Goal: Check status: Check status

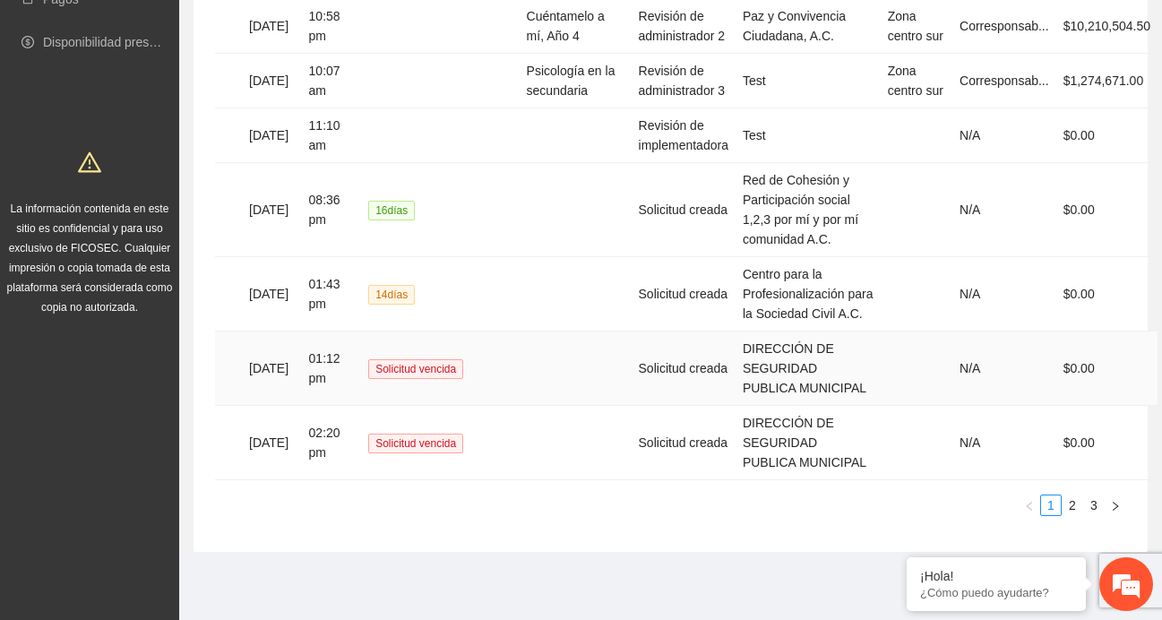
scroll to position [598, 0]
click at [1095, 515] on link "3" at bounding box center [1094, 505] width 20 height 20
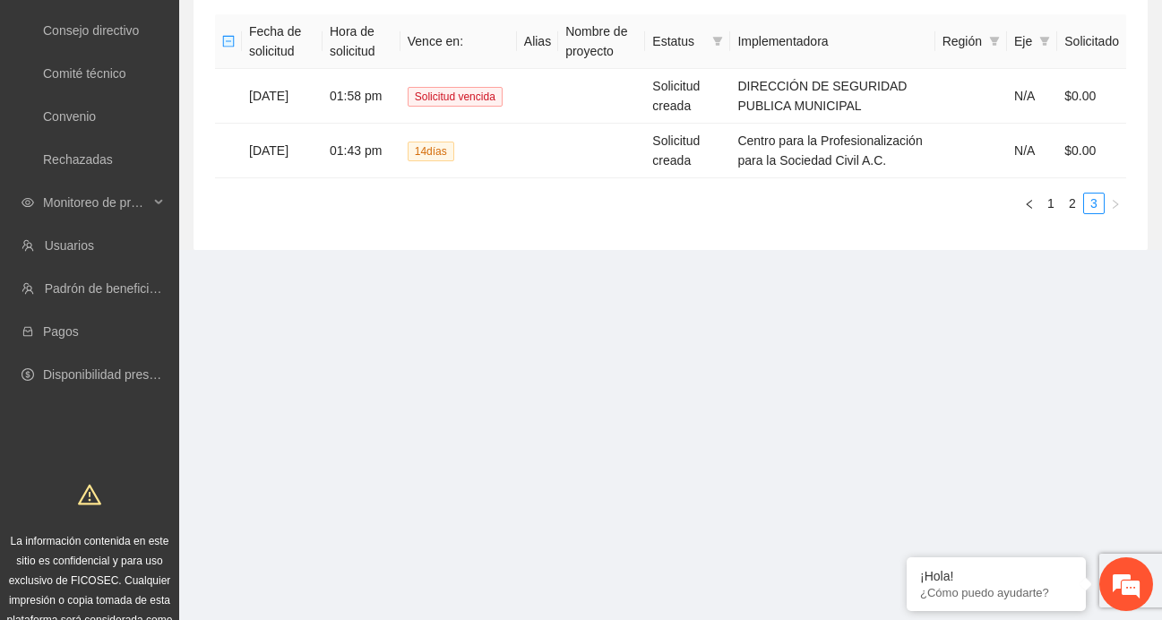
scroll to position [159, 0]
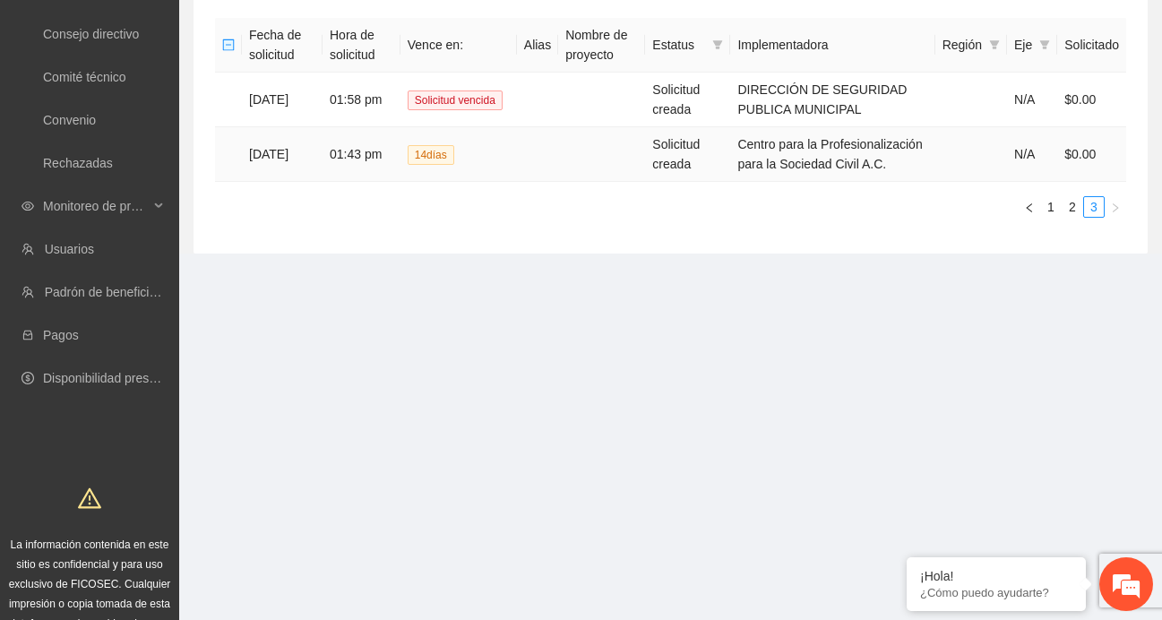
click at [298, 158] on td "[DATE]" at bounding box center [282, 154] width 81 height 55
click at [821, 164] on td "Centro para la Profesionalización para la Sociedad Civil A.C." at bounding box center [832, 154] width 204 height 55
click at [295, 162] on td "[DATE]" at bounding box center [282, 154] width 81 height 55
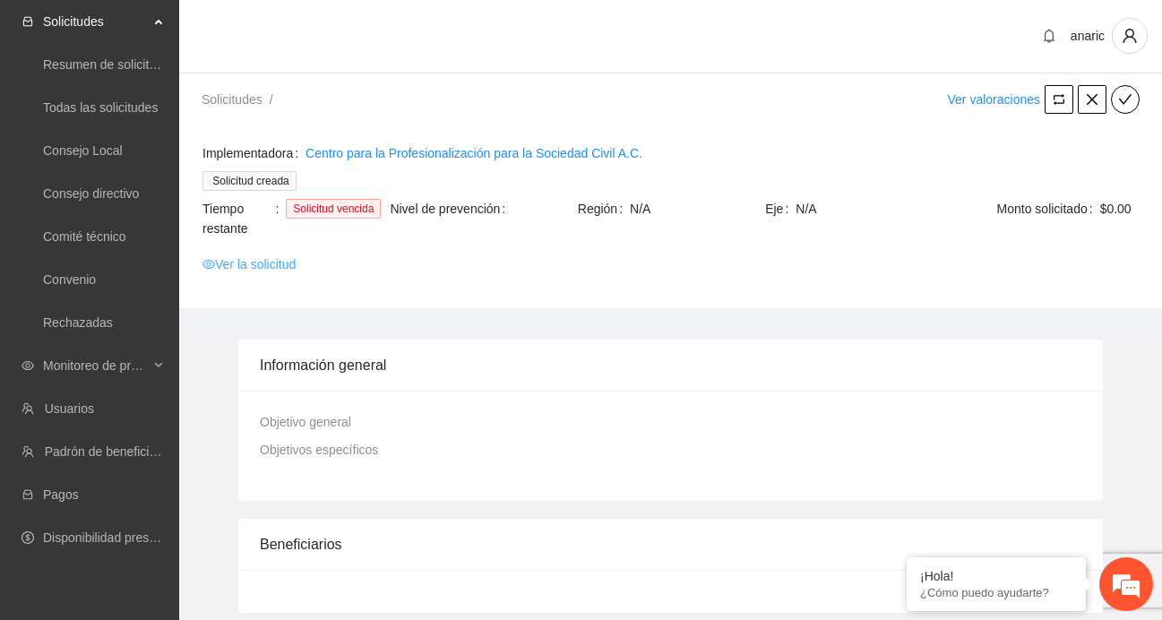
click at [268, 268] on link "Ver la solicitud" at bounding box center [248, 264] width 93 height 20
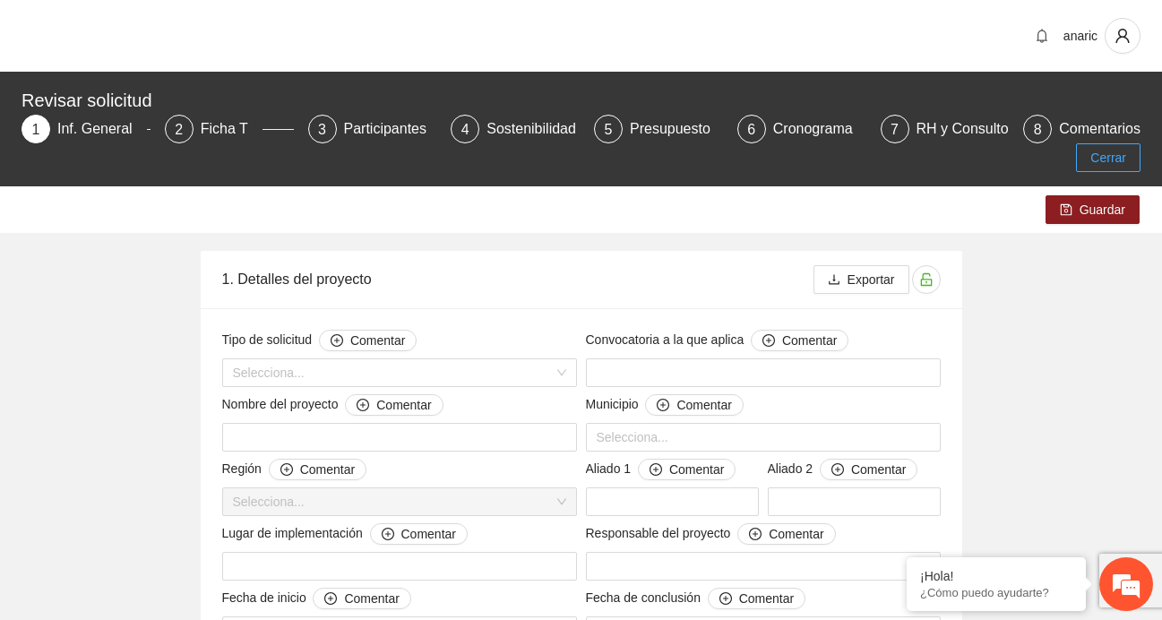
click at [1129, 160] on button "Cerrar" at bounding box center [1108, 157] width 65 height 29
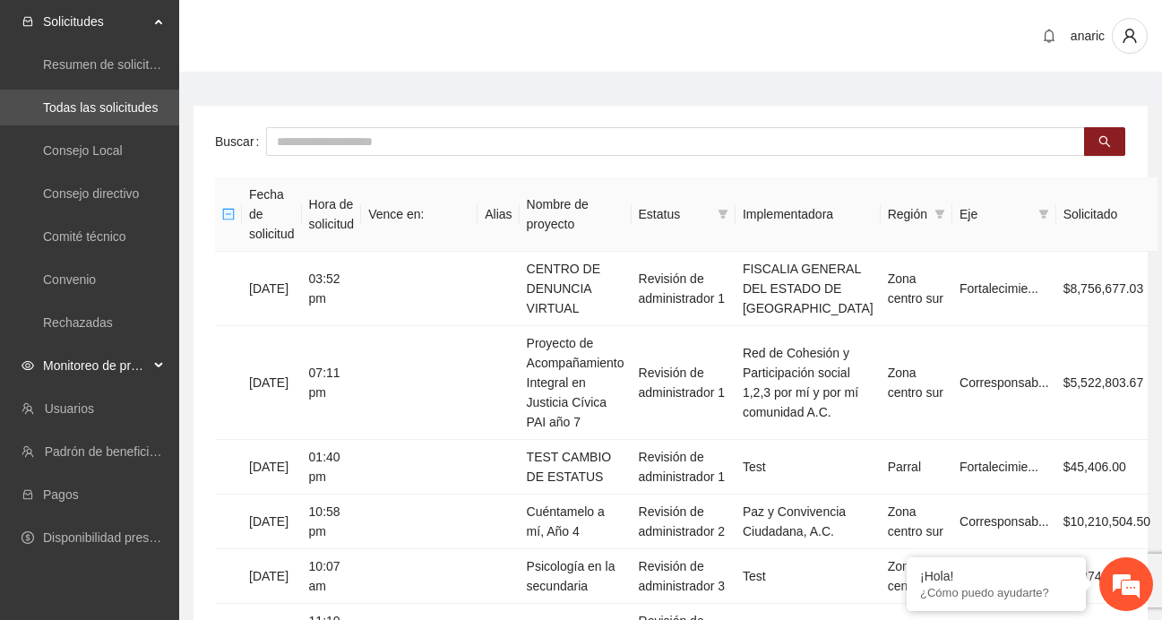
click at [108, 367] on span "Monitoreo de proyectos" at bounding box center [96, 366] width 106 height 36
click at [76, 493] on link "Activos" at bounding box center [63, 494] width 40 height 14
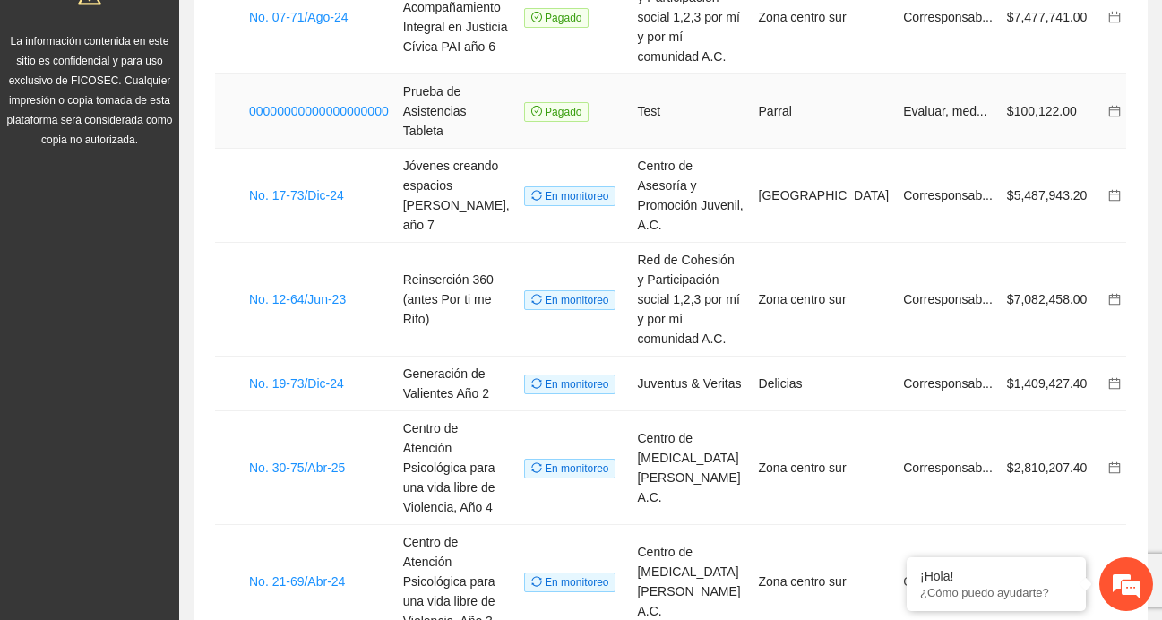
scroll to position [535, 0]
click at [296, 375] on link "No. 19-73/Dic-24" at bounding box center [296, 382] width 95 height 14
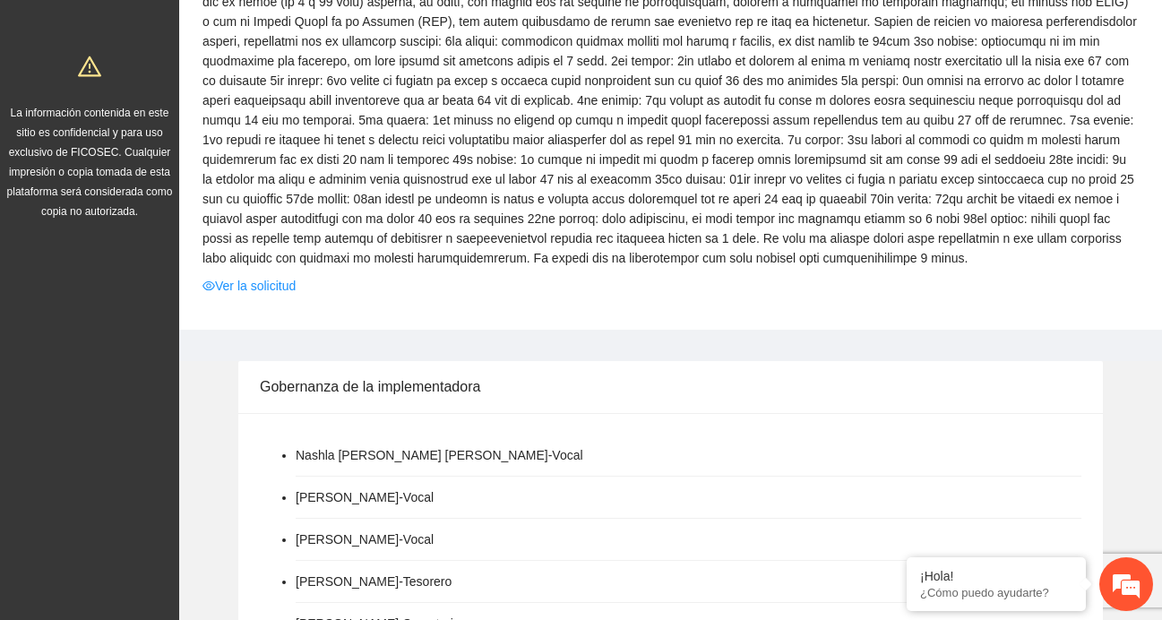
scroll to position [467, 0]
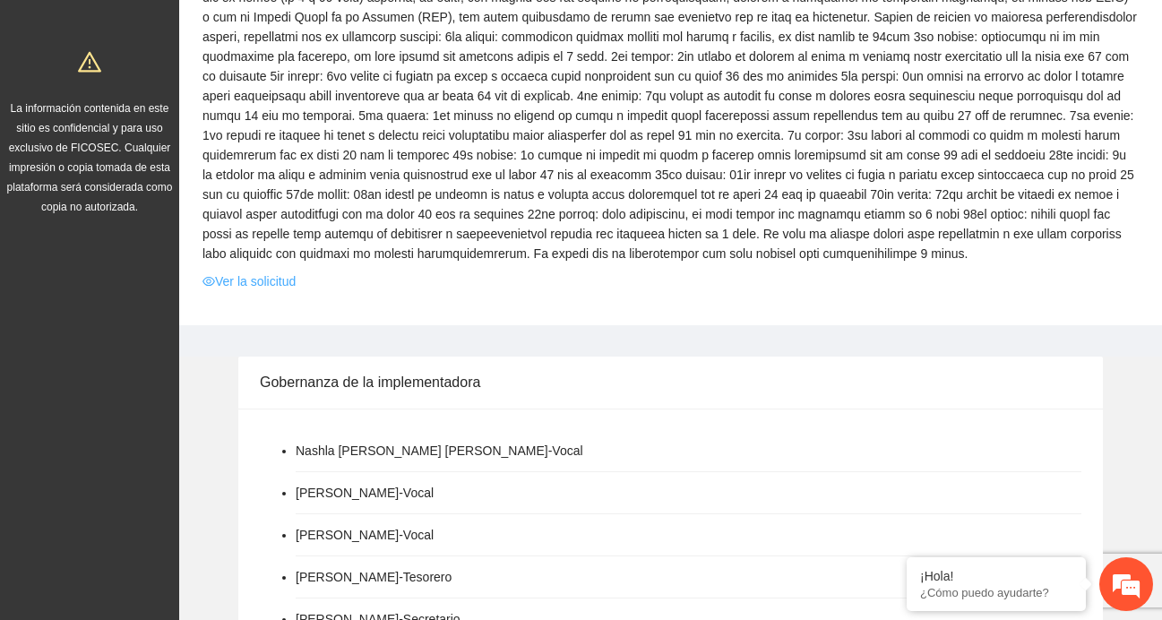
click at [247, 291] on link "Ver la solicitud" at bounding box center [248, 281] width 93 height 20
